Goal: Navigation & Orientation: Understand site structure

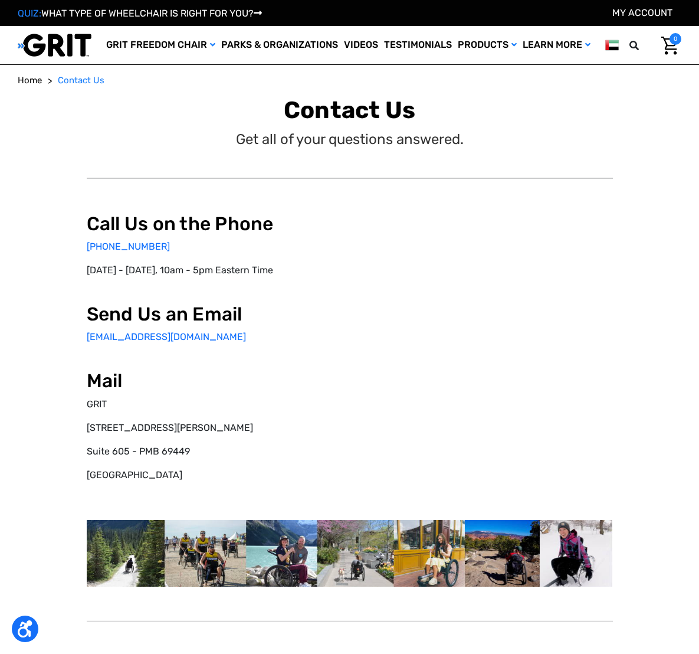
select select "AE"
